Goal: Information Seeking & Learning: Learn about a topic

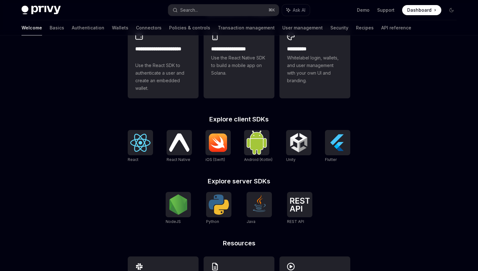
scroll to position [181, 0]
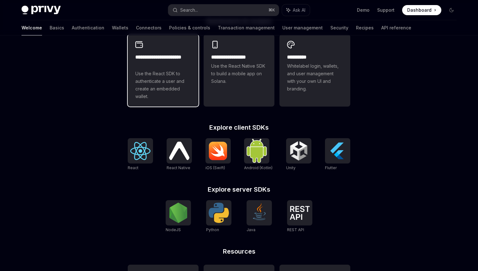
click at [146, 63] on h2 "**********" at bounding box center [163, 60] width 56 height 15
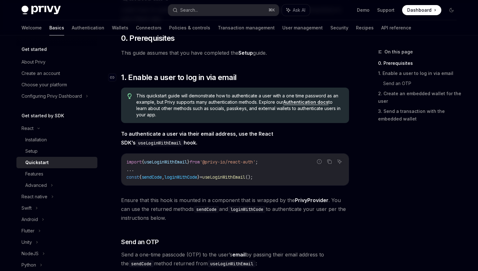
scroll to position [65, 0]
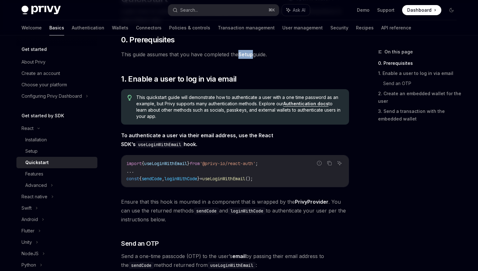
click at [246, 53] on link "Setup" at bounding box center [246, 54] width 15 height 7
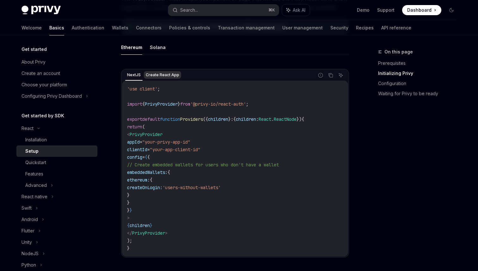
scroll to position [181, 0]
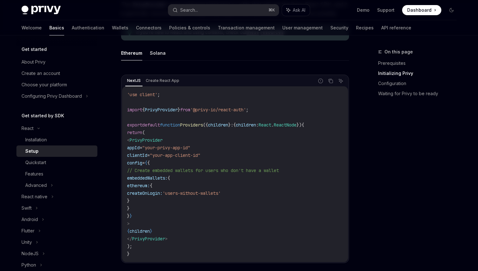
click at [160, 60] on ul "Ethereum Solana" at bounding box center [235, 53] width 228 height 15
click at [155, 53] on button "Solana" at bounding box center [158, 53] width 16 height 15
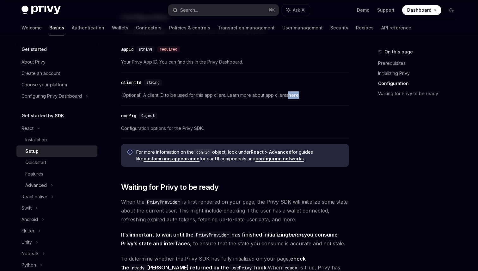
scroll to position [486, 0]
click at [223, 126] on span "Configuration options for the Privy SDK." at bounding box center [235, 128] width 228 height 8
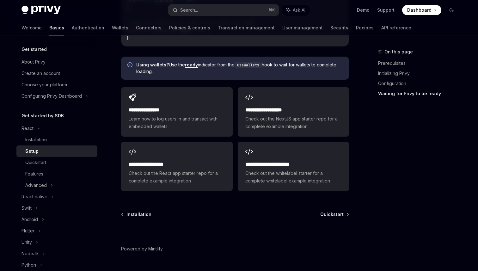
scroll to position [828, 0]
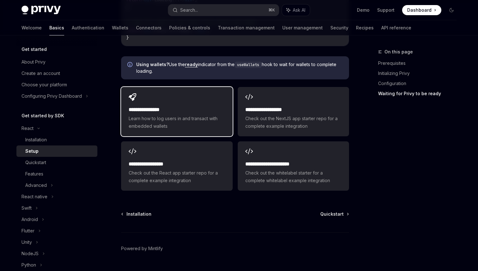
click at [198, 122] on span "Learn how to log users in and transact with embedded wallets" at bounding box center [177, 122] width 96 height 15
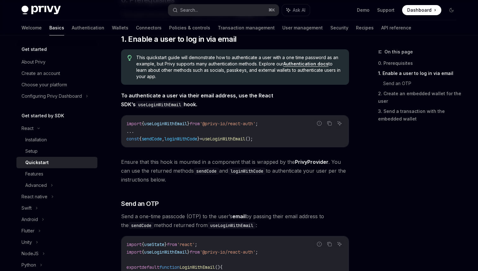
scroll to position [106, 0]
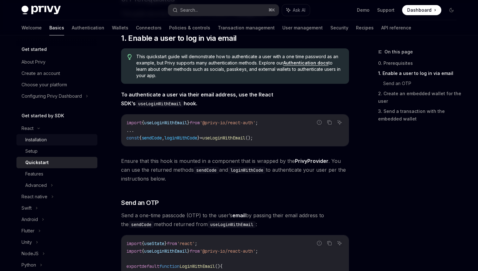
click at [51, 136] on link "Installation" at bounding box center [56, 139] width 81 height 11
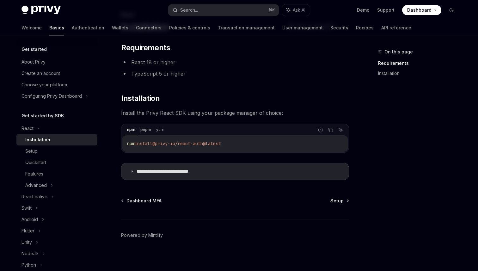
scroll to position [40, 0]
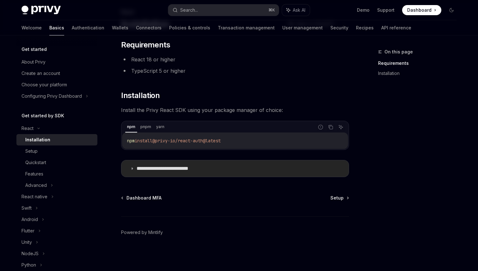
click at [196, 163] on summary "**********" at bounding box center [236, 168] width 228 height 16
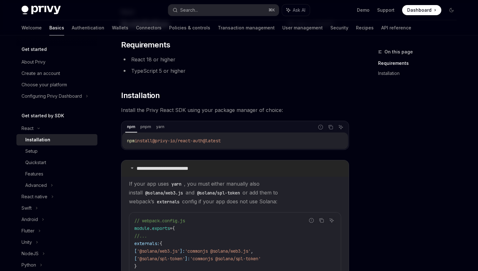
click at [192, 168] on p "**********" at bounding box center [173, 168] width 72 height 6
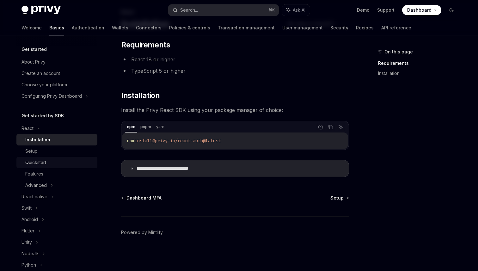
click at [43, 165] on div "Quickstart" at bounding box center [35, 163] width 21 height 8
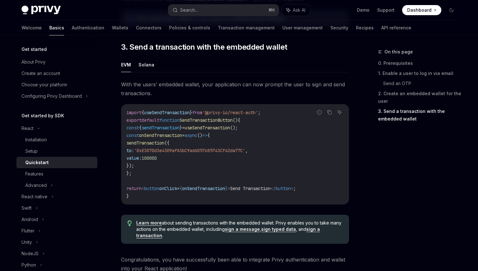
scroll to position [549, 0]
click at [151, 72] on ul "EVM Solana" at bounding box center [235, 64] width 228 height 15
click at [146, 70] on button "Solana" at bounding box center [147, 64] width 16 height 15
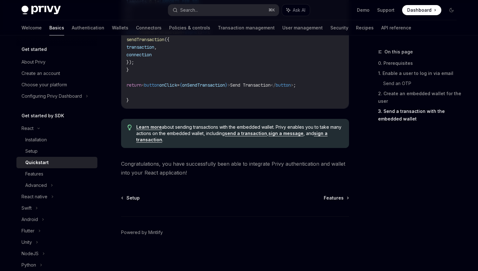
scroll to position [756, 0]
click at [28, 176] on div "Features" at bounding box center [34, 174] width 18 height 8
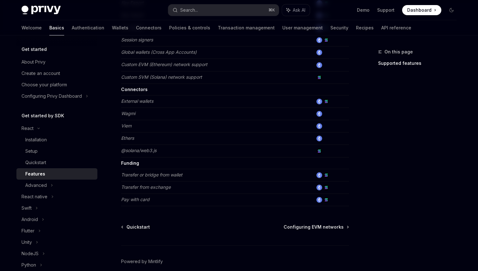
scroll to position [374, 0]
click at [137, 103] on em "External wallets" at bounding box center [137, 100] width 32 height 5
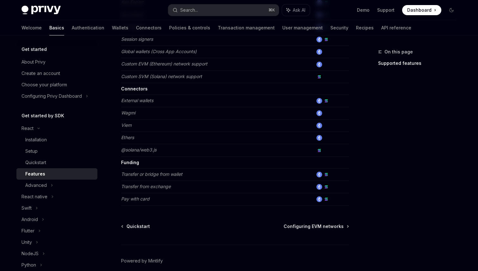
click at [132, 102] on em "External wallets" at bounding box center [137, 100] width 32 height 5
click at [145, 101] on em "External wallets" at bounding box center [137, 100] width 32 height 5
click at [128, 101] on em "External wallets" at bounding box center [137, 100] width 32 height 5
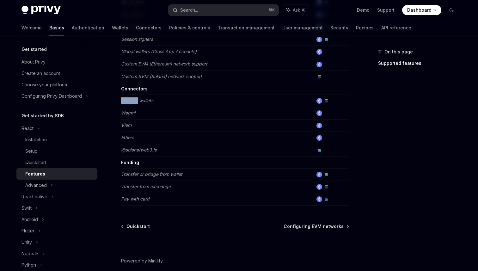
click at [128, 101] on em "External wallets" at bounding box center [137, 100] width 32 height 5
drag, startPoint x: 136, startPoint y: 114, endPoint x: 136, endPoint y: 110, distance: 3.8
click at [136, 110] on td "Wagmi" at bounding box center [217, 113] width 192 height 12
click at [53, 190] on div "Advanced" at bounding box center [56, 185] width 81 height 11
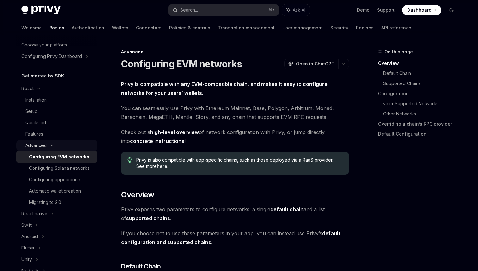
scroll to position [41, 0]
click at [51, 169] on div "Configuring Solana networks" at bounding box center [59, 168] width 60 height 8
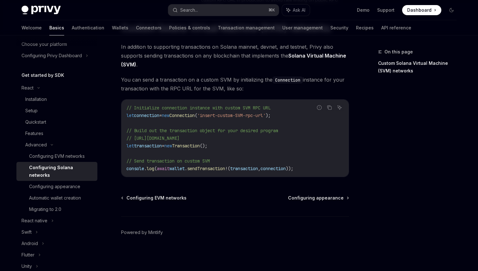
scroll to position [274, 0]
click at [78, 195] on link "Automatic wallet creation" at bounding box center [56, 197] width 81 height 11
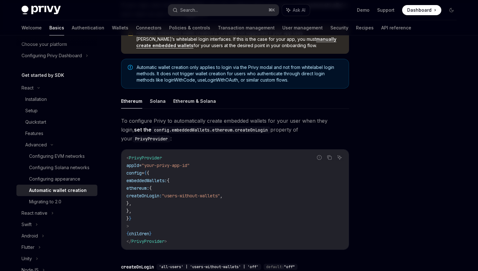
scroll to position [80, 0]
click at [157, 100] on button "Solana" at bounding box center [158, 100] width 16 height 15
type textarea "*"
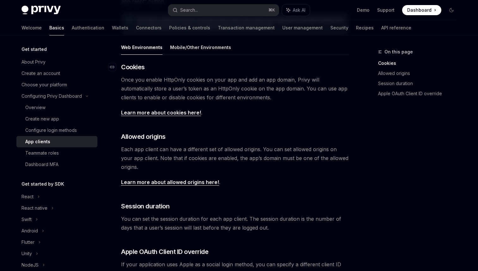
scroll to position [118, 0]
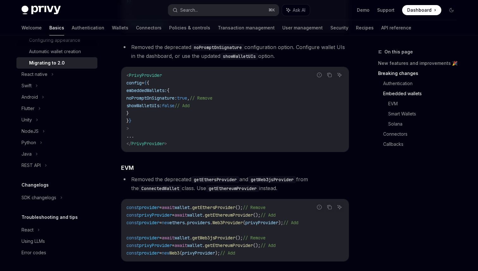
scroll to position [521, 0]
